Goal: Task Accomplishment & Management: Manage account settings

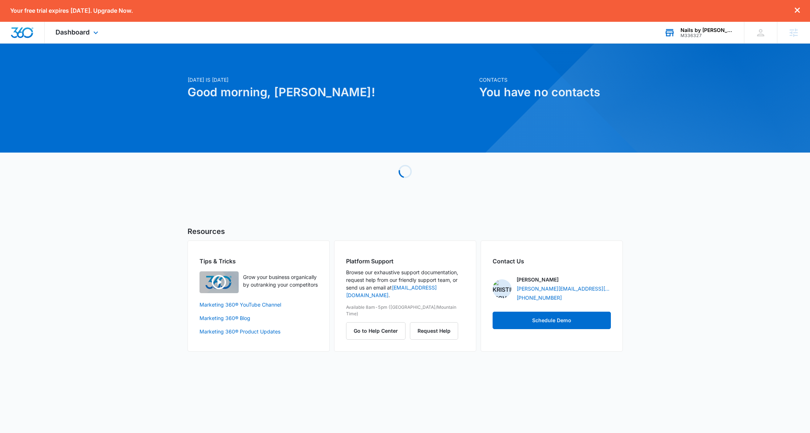
click at [721, 34] on div "M336327" at bounding box center [707, 35] width 53 height 5
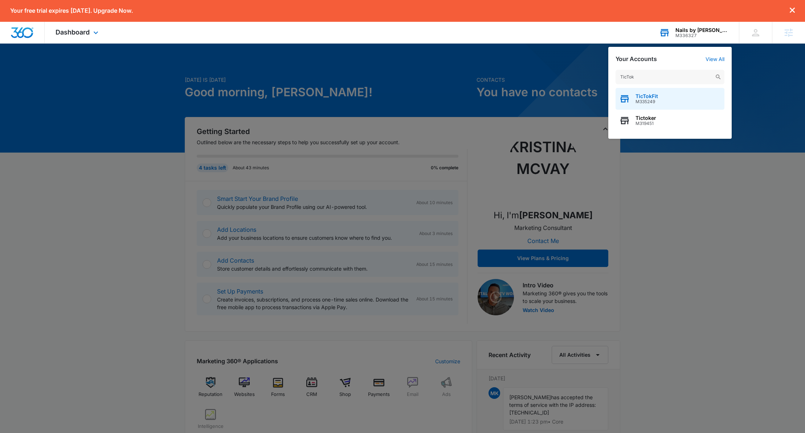
type input "TicTok"
click at [664, 94] on div "TicTokFit M335249" at bounding box center [669, 99] width 109 height 22
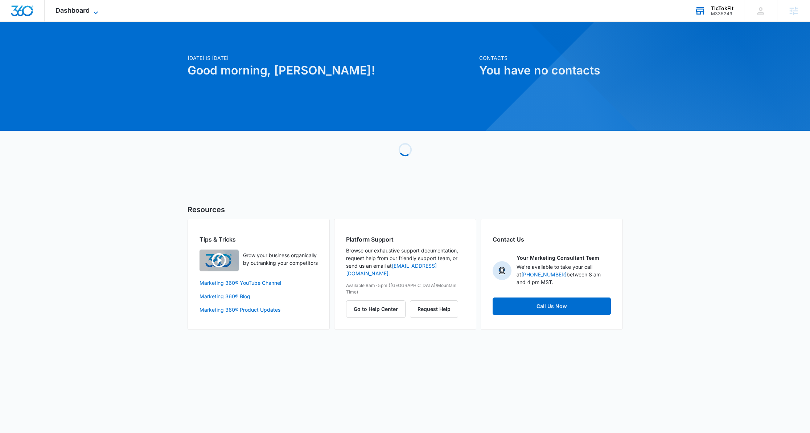
click at [91, 8] on icon at bounding box center [95, 12] width 9 height 9
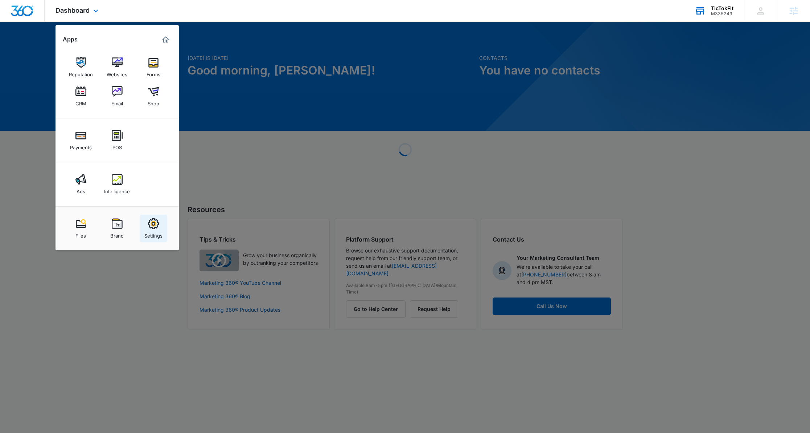
click at [151, 223] on img at bounding box center [153, 223] width 11 height 11
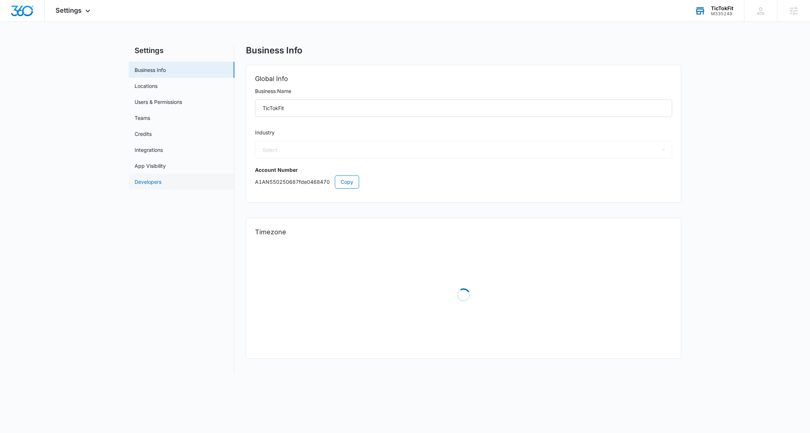
select select "36"
select select "US"
select select "America/New_York"
click at [272, 106] on input "TicTokFit" at bounding box center [463, 107] width 417 height 17
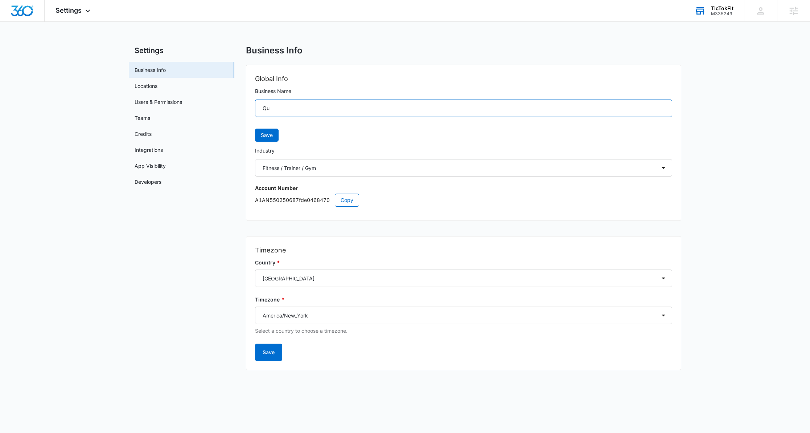
type input "Q"
click at [73, 5] on div "Settings Apps Reputation Websites Forms CRM Email Shop Payments POS Ads Intelli…" at bounding box center [74, 10] width 58 height 21
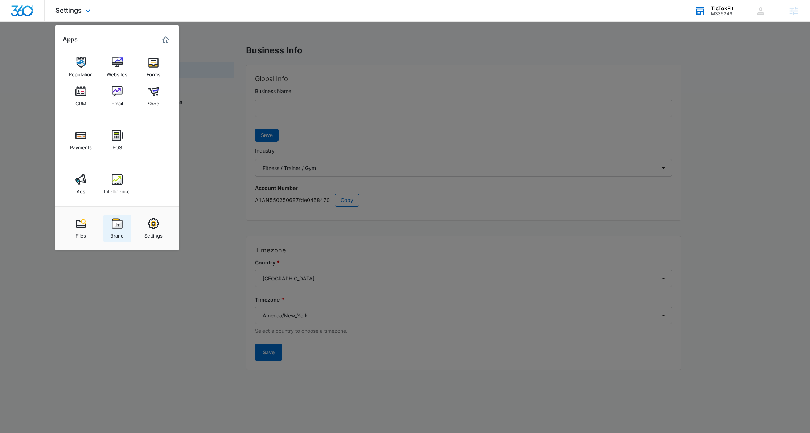
click at [109, 221] on link "Brand" at bounding box center [117, 228] width 28 height 28
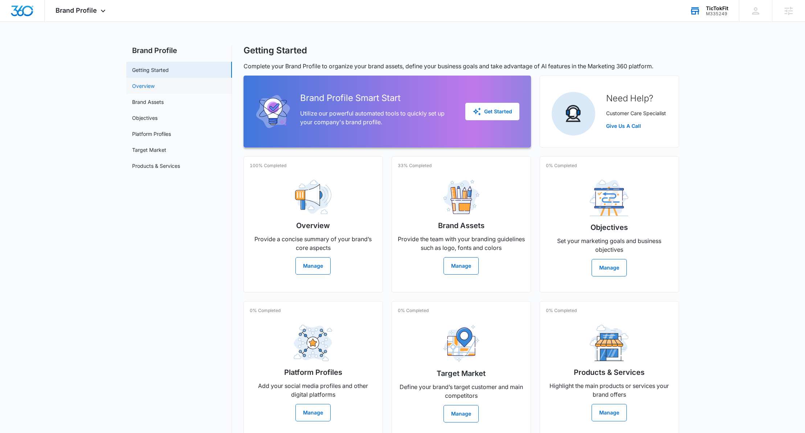
click at [155, 89] on link "Overview" at bounding box center [143, 86] width 22 height 8
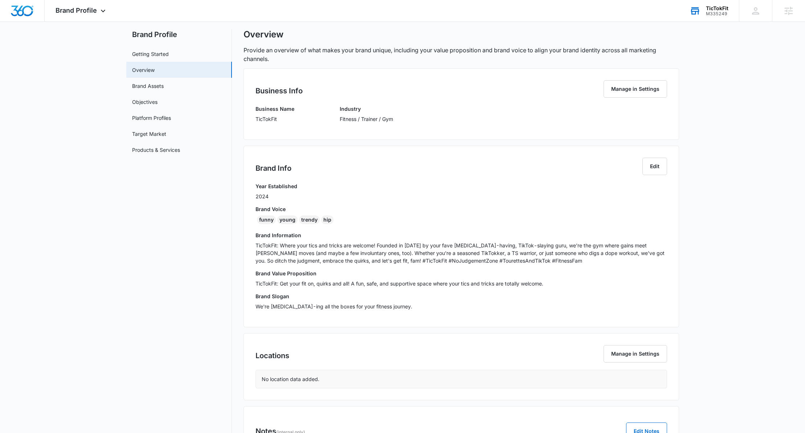
scroll to position [20, 0]
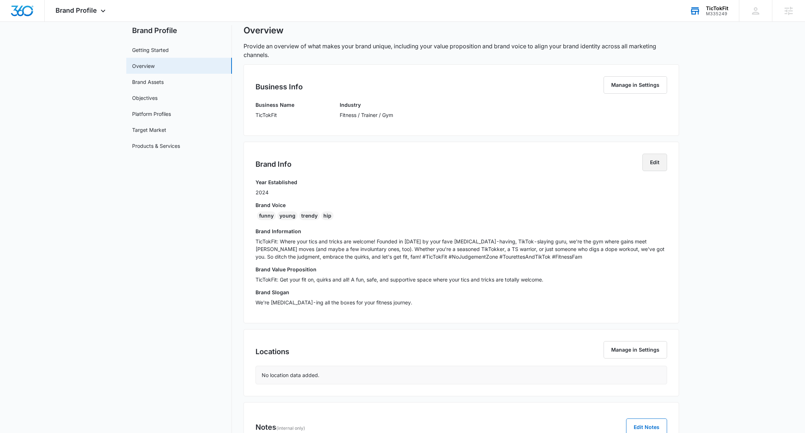
click at [653, 163] on button "Edit" at bounding box center [654, 161] width 25 height 17
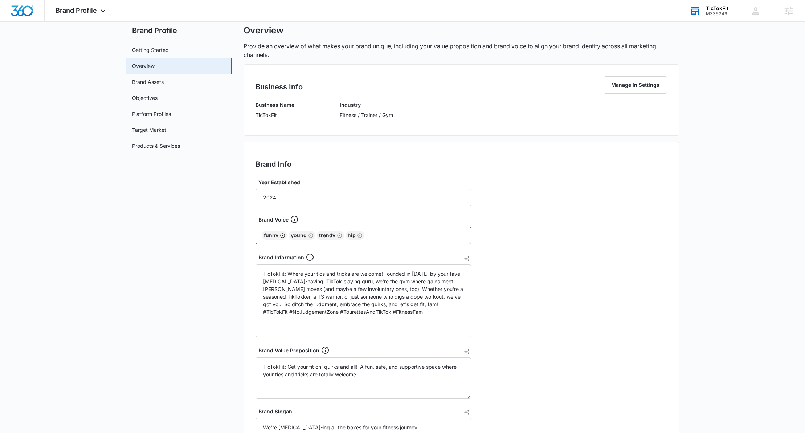
click at [282, 237] on icon "Remove" at bounding box center [282, 235] width 5 height 5
click at [282, 236] on icon "Remove" at bounding box center [283, 235] width 5 height 5
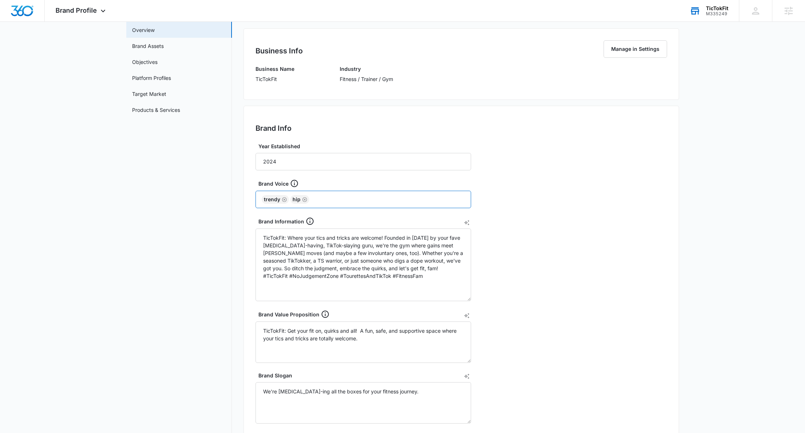
scroll to position [88, 0]
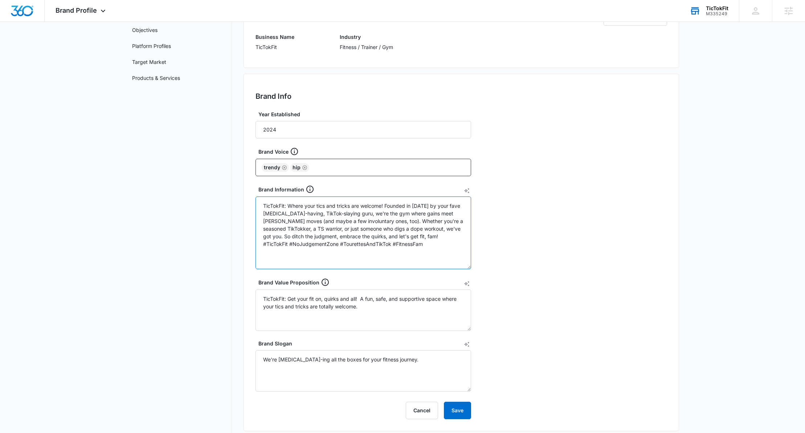
drag, startPoint x: 342, startPoint y: 242, endPoint x: 224, endPoint y: 190, distance: 129.5
click at [224, 190] on div "Brand Profile Getting Started Overview Brand Assets Objectives Platform Profile…" at bounding box center [402, 267] width 553 height 621
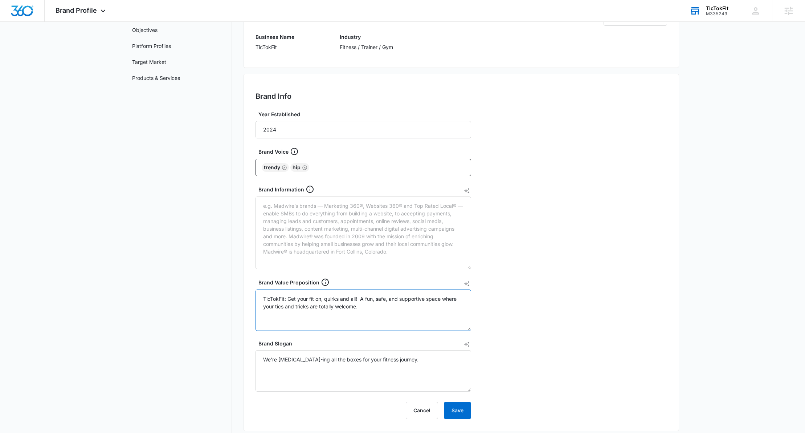
drag, startPoint x: 362, startPoint y: 311, endPoint x: 212, endPoint y: 292, distance: 151.0
click at [212, 292] on div "Brand Profile Getting Started Overview Brand Assets Objectives Platform Profile…" at bounding box center [402, 267] width 553 height 621
drag, startPoint x: 416, startPoint y: 358, endPoint x: 214, endPoint y: 358, distance: 202.5
click at [214, 358] on div "Brand Profile Getting Started Overview Brand Assets Objectives Platform Profile…" at bounding box center [402, 267] width 553 height 621
click at [459, 407] on button "Save" at bounding box center [457, 409] width 27 height 17
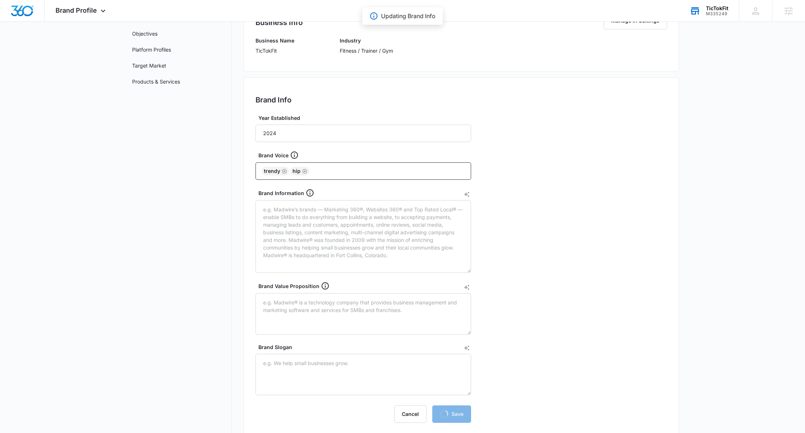
scroll to position [0, 0]
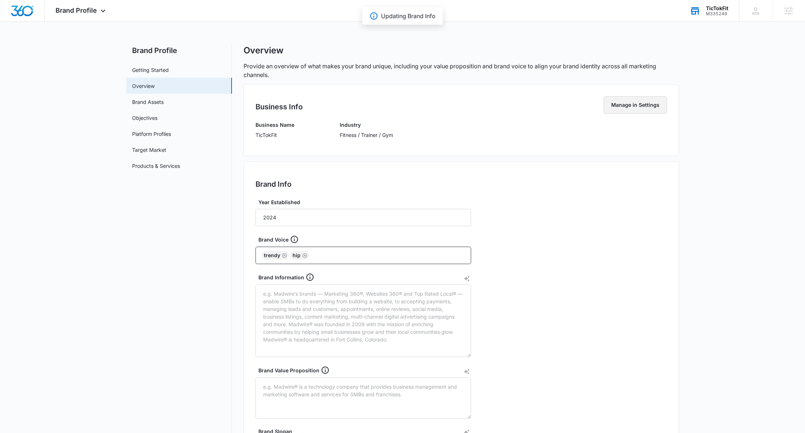
click at [649, 107] on button "Manage in Settings" at bounding box center [634, 104] width 63 height 17
select select "36"
select select "US"
select select "America/New_York"
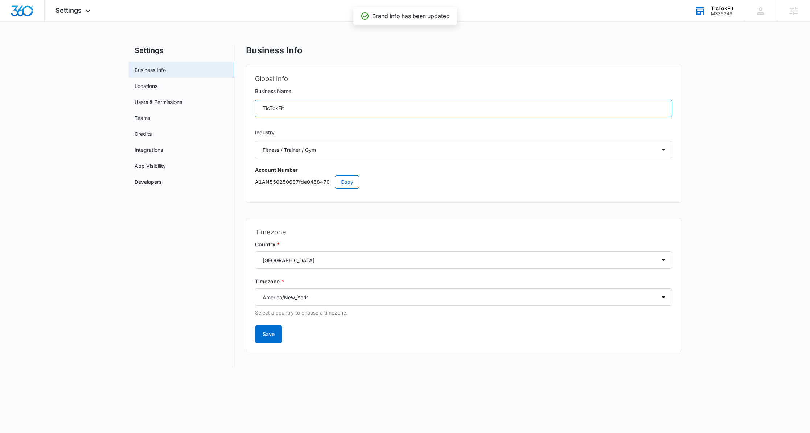
click at [285, 110] on input "TicTokFit" at bounding box center [463, 107] width 417 height 17
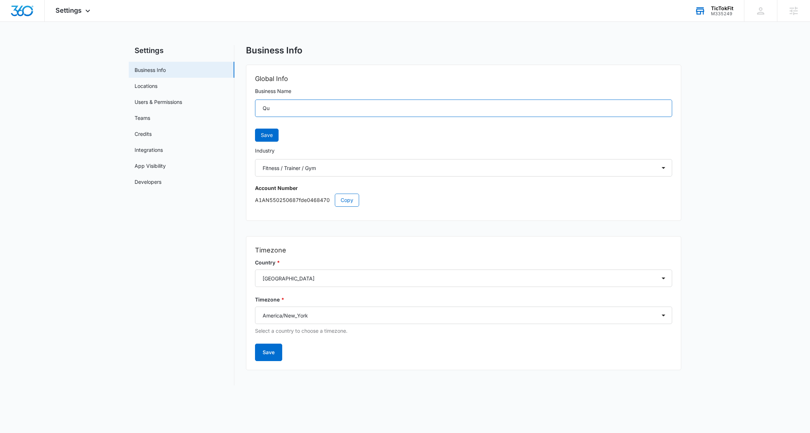
type input "Q"
type input "F"
type input "Quick Fitness"
click at [273, 138] on button "Save" at bounding box center [267, 134] width 24 height 13
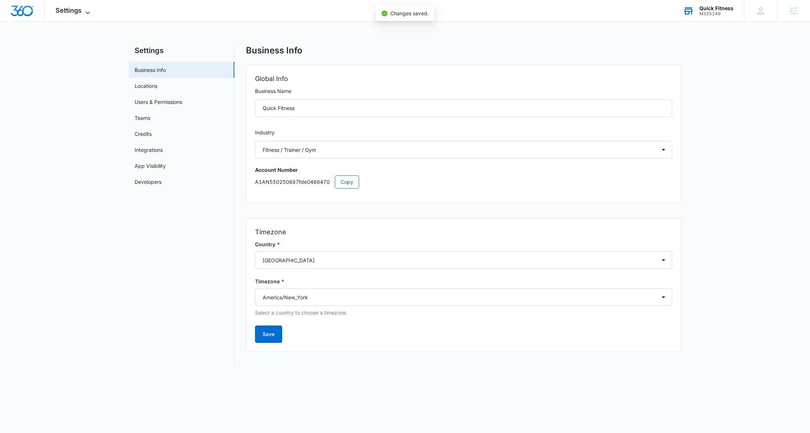
click at [86, 13] on icon at bounding box center [87, 12] width 9 height 9
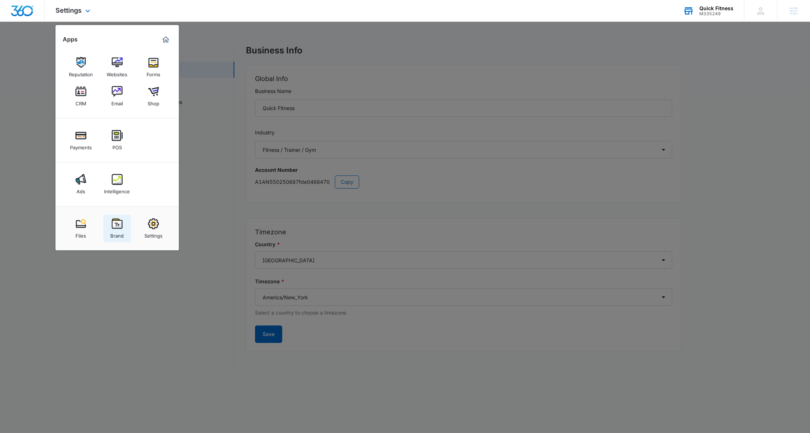
click at [119, 222] on img at bounding box center [117, 223] width 11 height 11
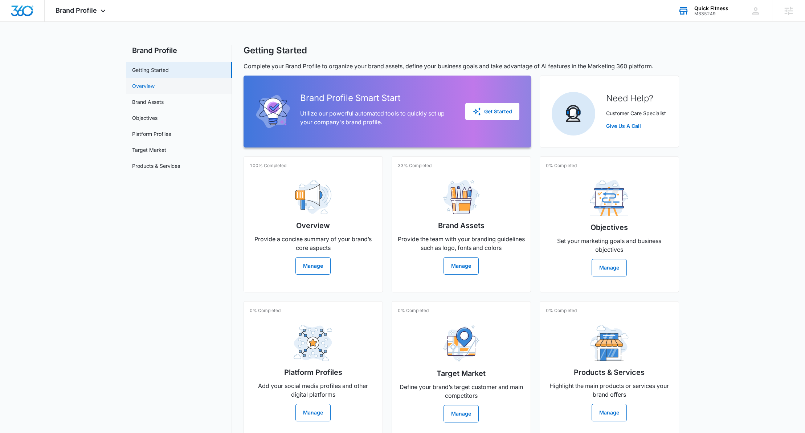
click at [155, 89] on link "Overview" at bounding box center [143, 86] width 22 height 8
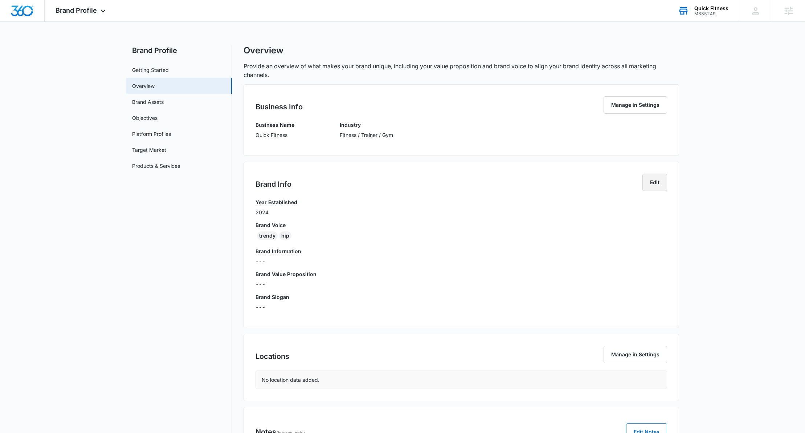
click at [649, 179] on button "Edit" at bounding box center [654, 181] width 25 height 17
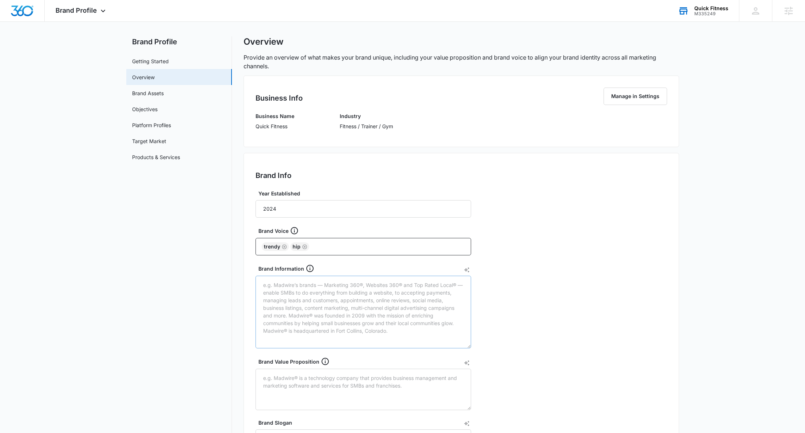
scroll to position [80, 0]
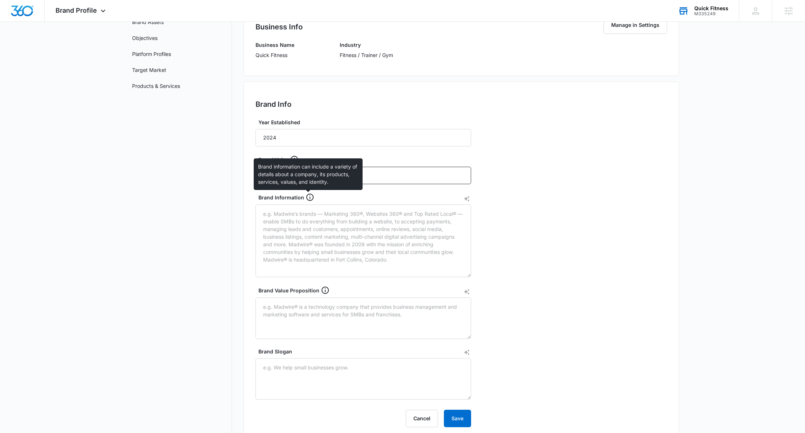
click at [308, 197] on icon at bounding box center [309, 196] width 7 height 7
click at [308, 204] on textarea "Brand Information" at bounding box center [363, 240] width 216 height 73
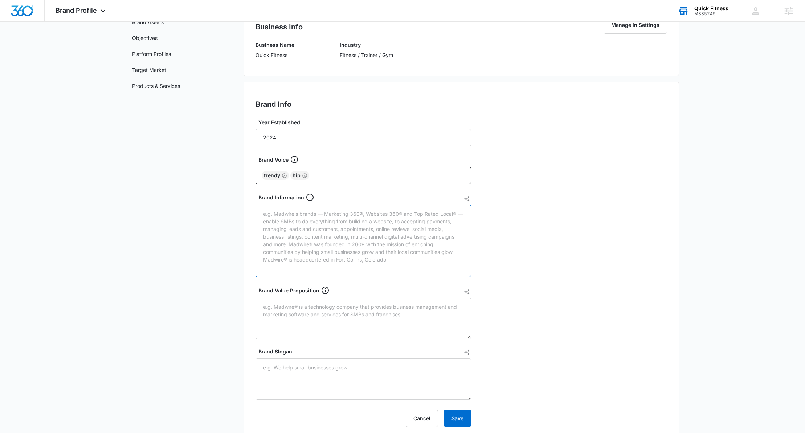
click at [312, 222] on textarea "Brand Information" at bounding box center [363, 240] width 216 height 73
click at [470, 201] on div "Brand Information" at bounding box center [363, 235] width 216 height 84
click at [468, 198] on icon "AI Text Generator" at bounding box center [467, 199] width 6 height 6
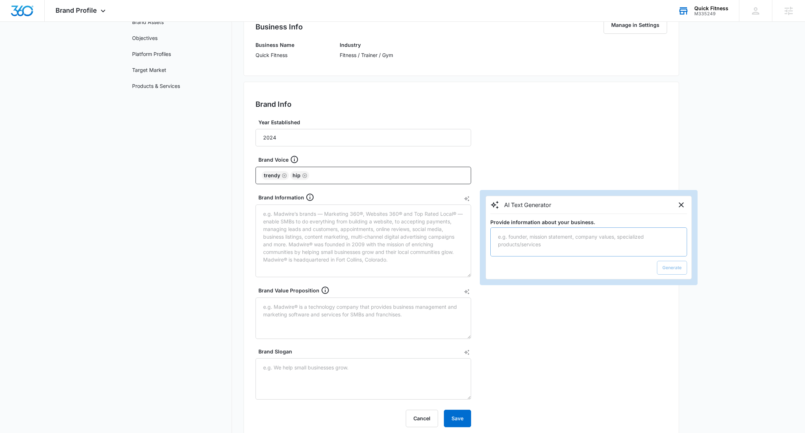
type textarea "F"
type textarea "Founded in [DATE], we aim to get maximal results in minimal amount of time. For…"
click at [669, 269] on button "Generate" at bounding box center [672, 268] width 30 height 14
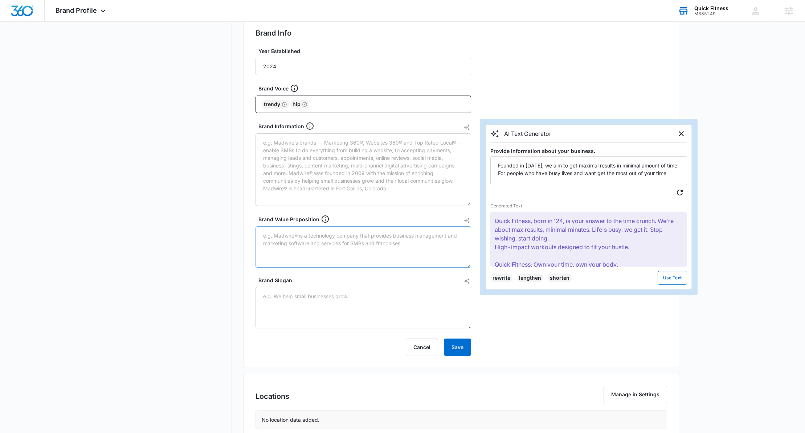
scroll to position [145, 0]
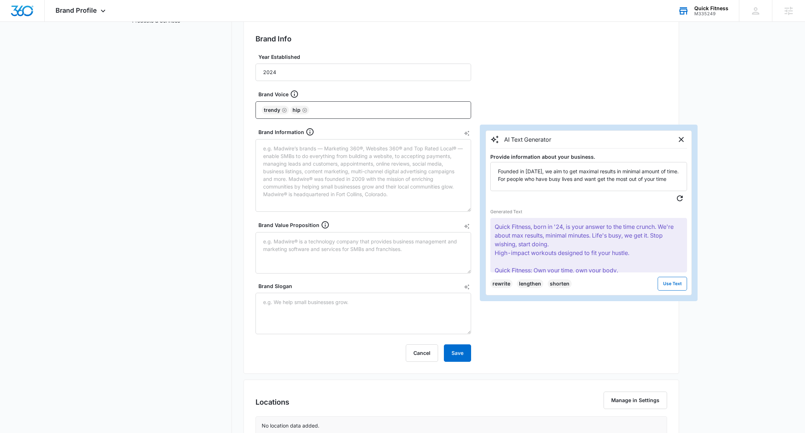
click at [659, 247] on p "Quick Fitness, born in '24, is your answer to the time crunch. We're about max …" at bounding box center [588, 245] width 197 height 54
click at [672, 283] on button "Use Text" at bounding box center [671, 283] width 29 height 14
type textarea "Quick Fitness, born in '24, is your answer to the time crunch. We're about max …"
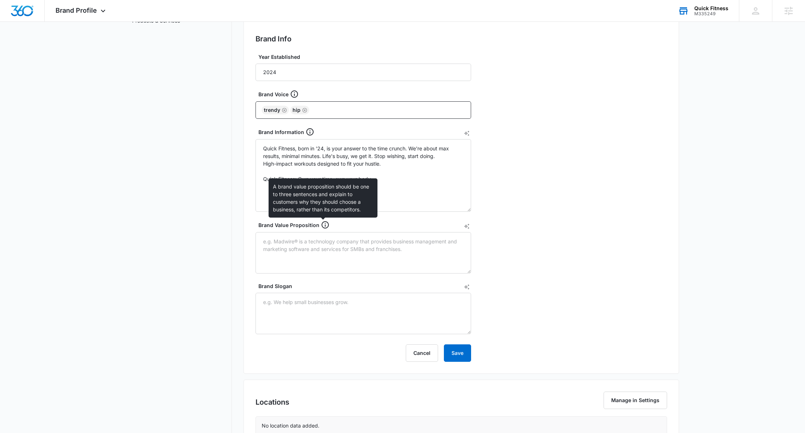
click at [323, 227] on icon at bounding box center [325, 224] width 9 height 9
click at [323, 232] on textarea "Brand Value Proposition" at bounding box center [363, 252] width 216 height 41
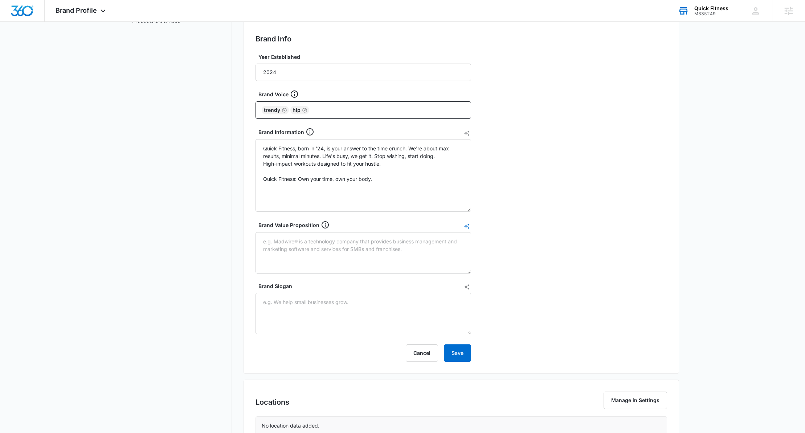
click at [466, 225] on icon "AI Text Generator" at bounding box center [467, 226] width 6 height 6
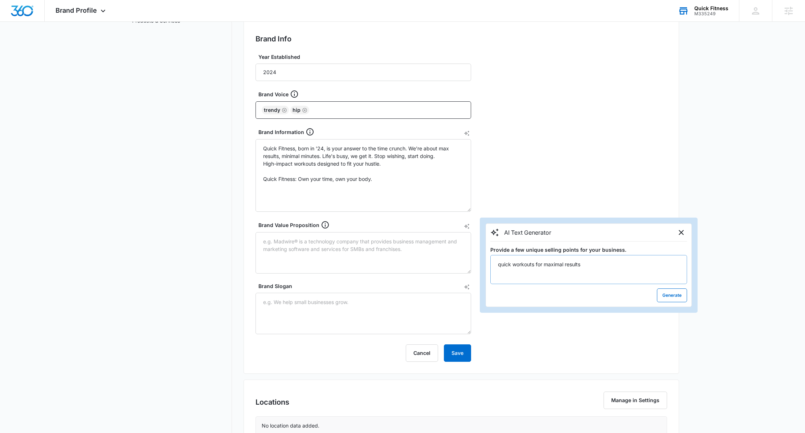
click at [537, 265] on textarea "quick workouts for maximal results" at bounding box center [588, 269] width 197 height 29
type textarea "quick workouts with maximal results"
click at [665, 298] on button "Generate" at bounding box center [672, 295] width 30 height 14
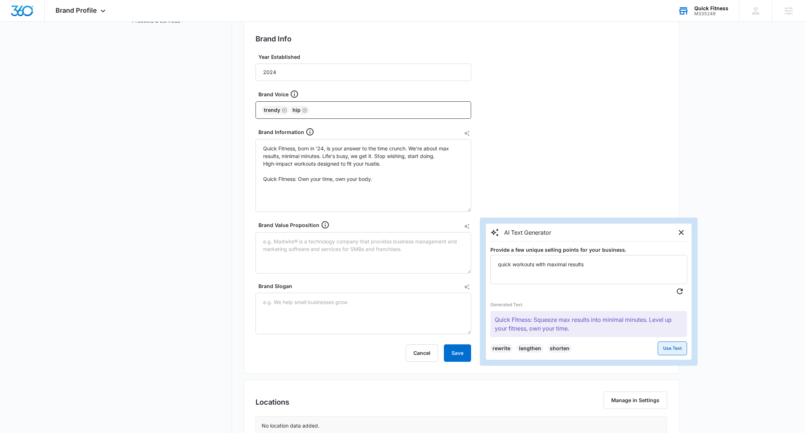
click at [671, 349] on button "Use Text" at bounding box center [671, 348] width 29 height 14
type textarea "Quick Fitness: Squeeze max results into minimal minutes. Level up your fitness,…"
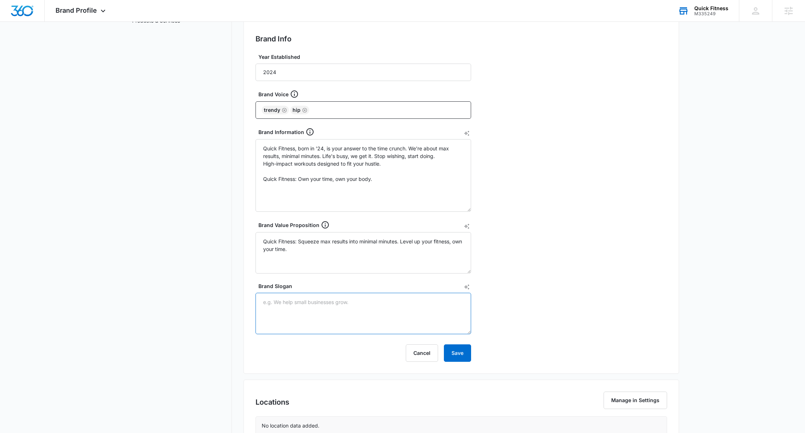
click at [369, 310] on textarea "Brand Slogan" at bounding box center [363, 312] width 216 height 41
click at [468, 287] on icon "AI Text Generator" at bounding box center [467, 287] width 6 height 6
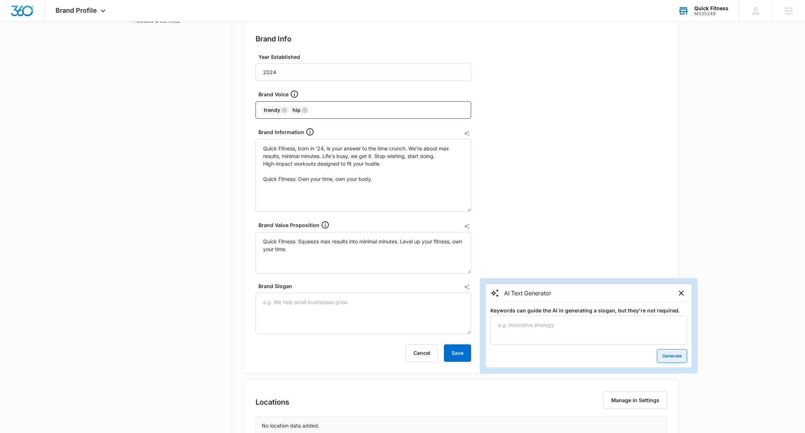
click at [662, 353] on button "Generate" at bounding box center [672, 356] width 30 height 14
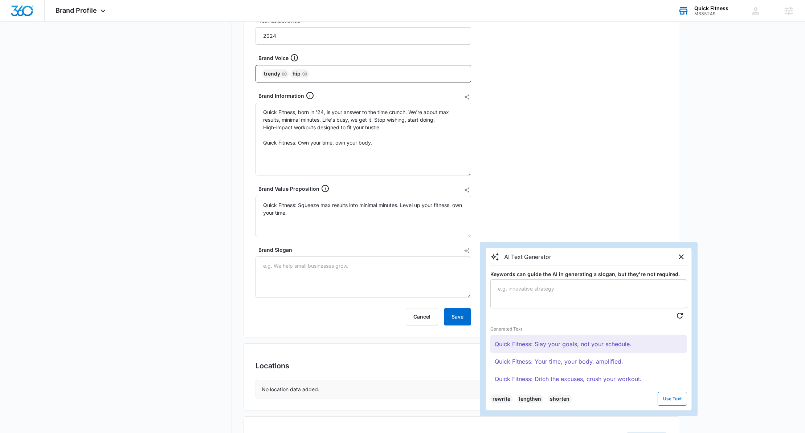
scroll to position [184, 0]
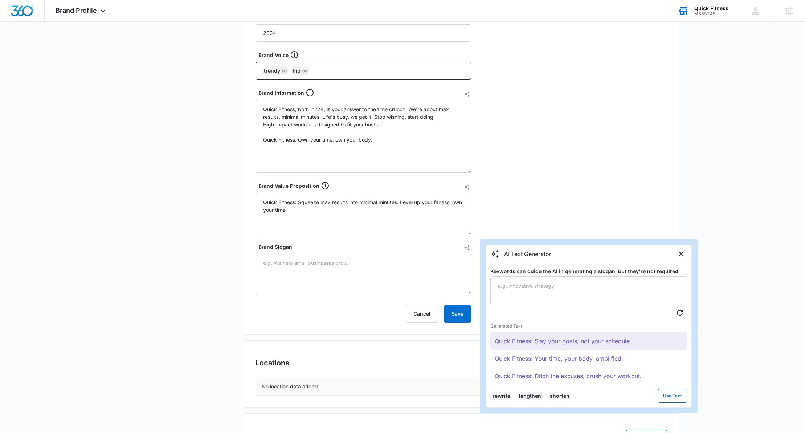
click at [570, 343] on button "Quick Fitness: Slay your goals, not your schedule." at bounding box center [588, 340] width 197 height 17
drag, startPoint x: 673, startPoint y: 393, endPoint x: 636, endPoint y: 377, distance: 40.3
click at [673, 394] on button "Use Text" at bounding box center [671, 396] width 29 height 14
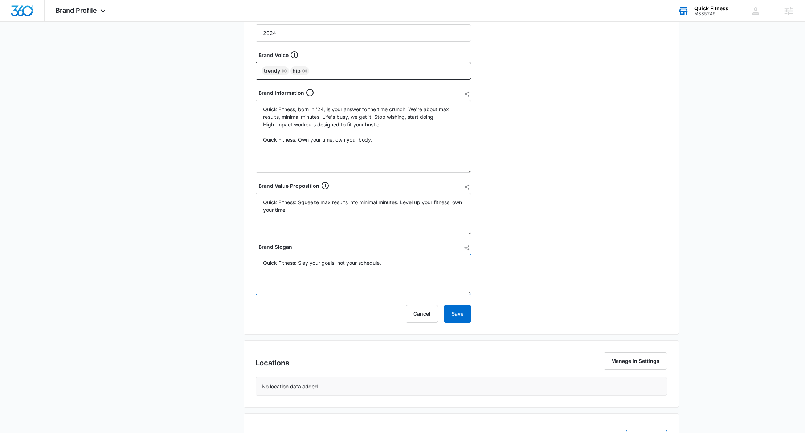
drag, startPoint x: 299, startPoint y: 261, endPoint x: 229, endPoint y: 261, distance: 70.0
click at [229, 261] on div "Brand Profile Getting Started Overview Brand Assets Objectives Platform Profile…" at bounding box center [402, 171] width 553 height 621
type textarea "Slay your goals, not your schedule."
click at [458, 315] on button "Save" at bounding box center [457, 313] width 27 height 17
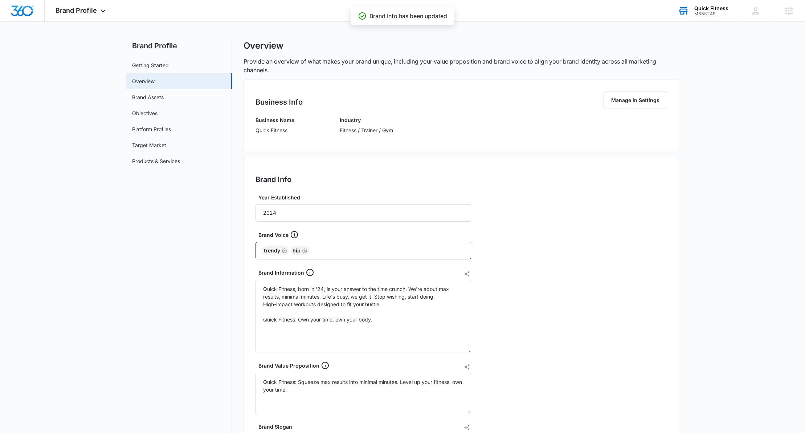
scroll to position [0, 0]
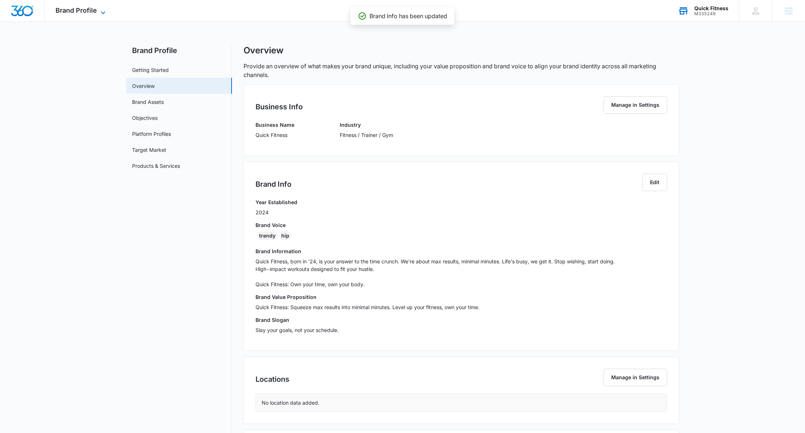
click at [89, 10] on span "Brand Profile" at bounding box center [76, 11] width 41 height 8
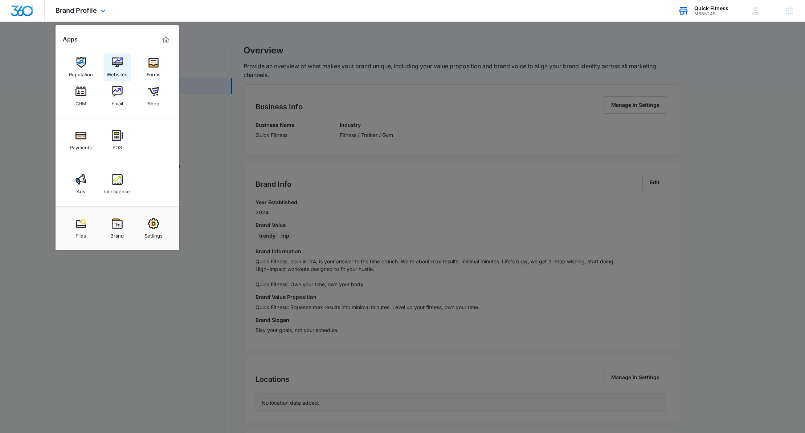
click at [117, 65] on img at bounding box center [117, 62] width 11 height 11
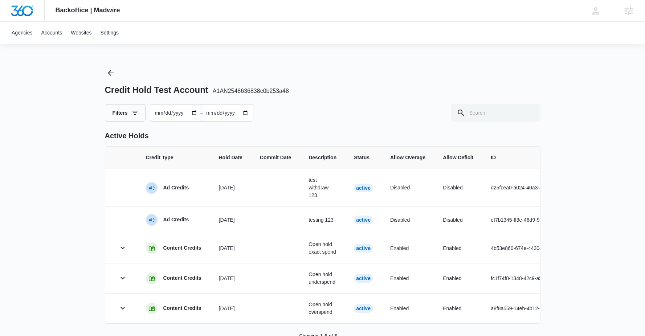
scroll to position [238, 0]
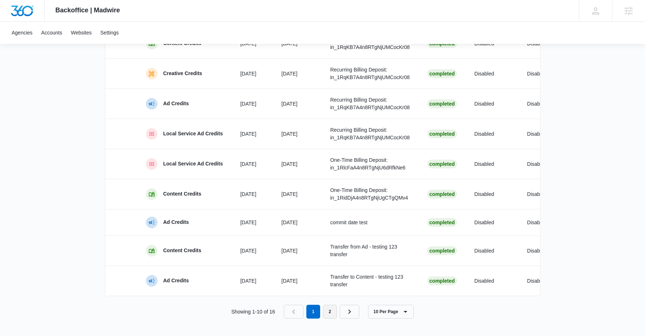
click at [330, 307] on link "2" at bounding box center [330, 312] width 14 height 14
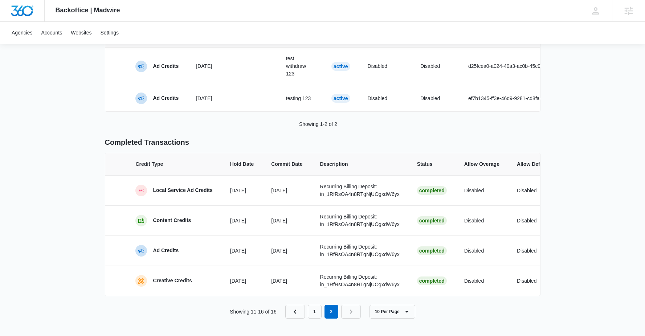
scroll to position [132, 0]
click at [310, 311] on link "1" at bounding box center [315, 312] width 14 height 14
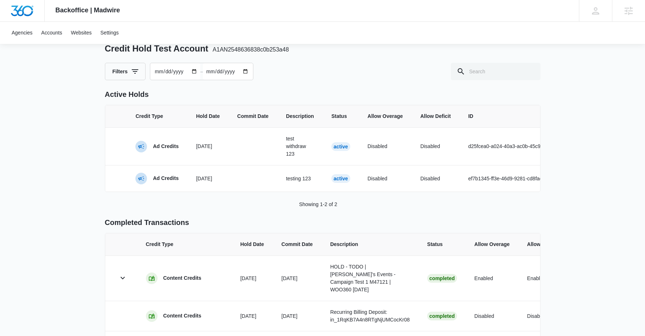
scroll to position [0, 0]
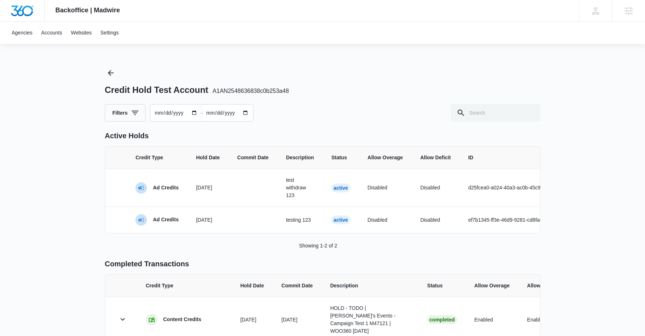
click at [197, 112] on input "[DATE]" at bounding box center [175, 112] width 50 height 17
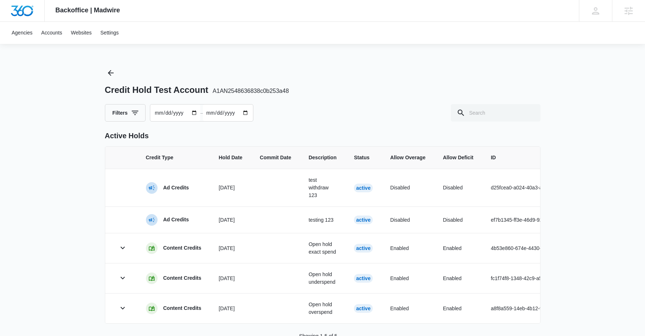
type input "[DATE]"
click at [315, 112] on div "Filters 2025-01-01 – 2025-08-13" at bounding box center [322, 112] width 435 height 17
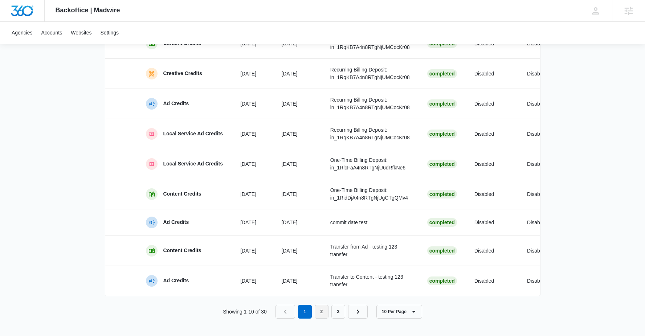
click at [324, 309] on link "2" at bounding box center [322, 312] width 14 height 14
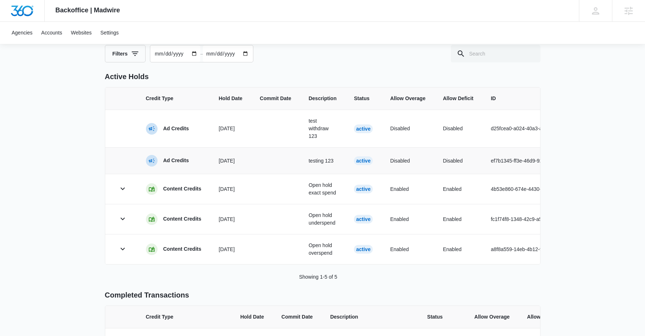
scroll to position [59, 0]
